Goal: Task Accomplishment & Management: Manage account settings

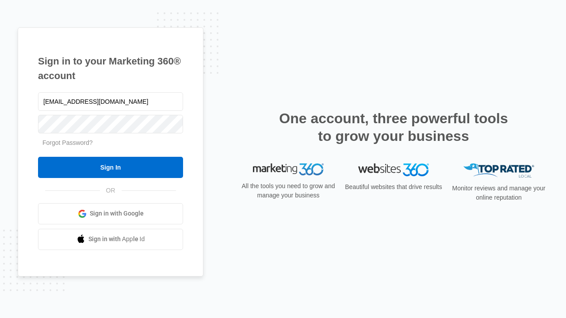
type input "[EMAIL_ADDRESS][DOMAIN_NAME]"
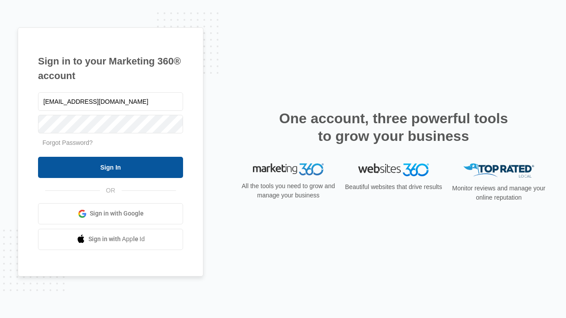
click at [110, 167] on input "Sign In" at bounding box center [110, 167] width 145 height 21
